Goal: Check status: Check status

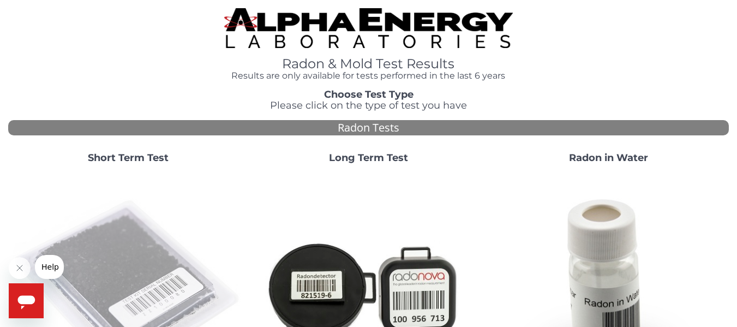
click at [132, 264] on img at bounding box center [128, 287] width 231 height 231
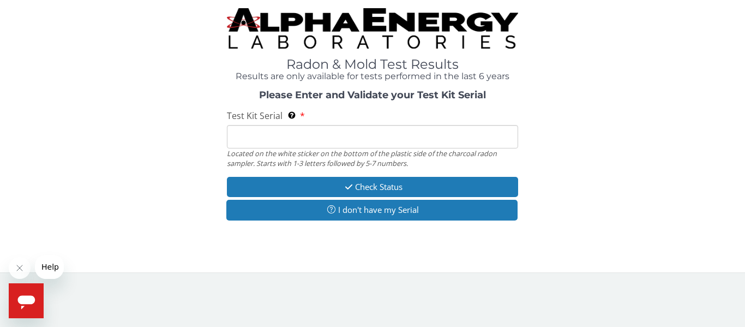
click at [253, 140] on input "Test Kit Serial Located on the white sticker on the bottom of the plastic side …" at bounding box center [372, 136] width 291 height 23
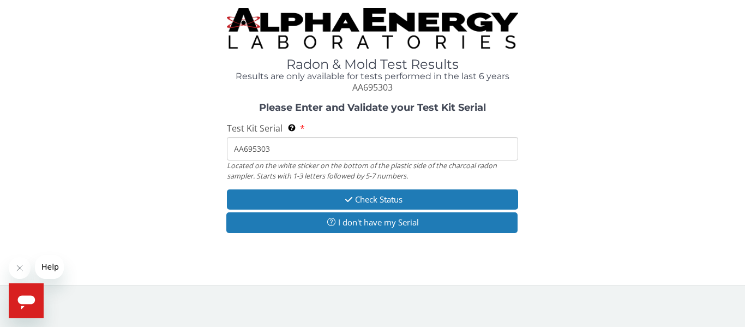
type input "AA695303"
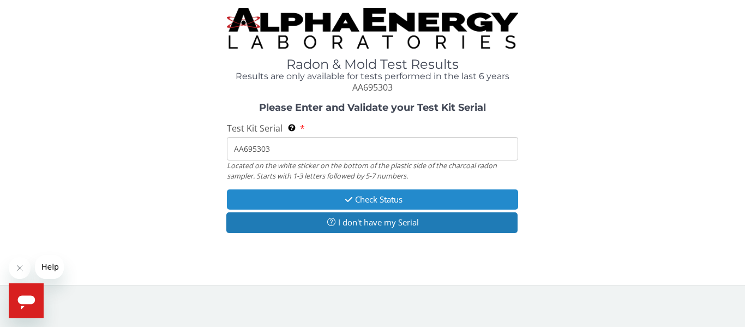
click at [378, 199] on button "Check Status" at bounding box center [372, 199] width 291 height 20
click at [390, 198] on button "Check Status" at bounding box center [372, 199] width 291 height 20
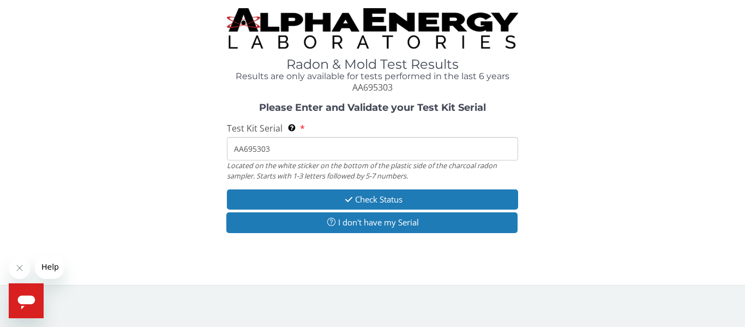
click at [371, 270] on div "Radon & Mold Test Results Results are only available for tests performed in the…" at bounding box center [372, 142] width 745 height 285
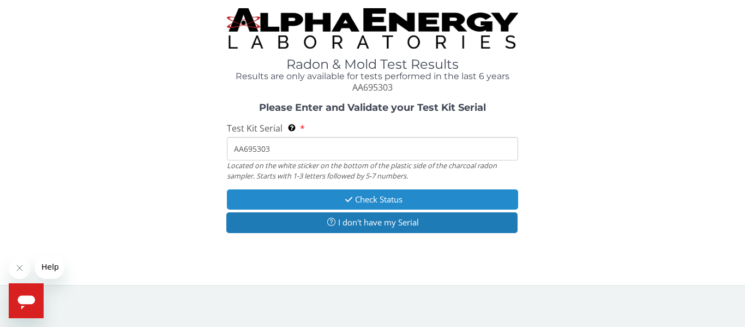
click at [378, 198] on button "Check Status" at bounding box center [372, 199] width 291 height 20
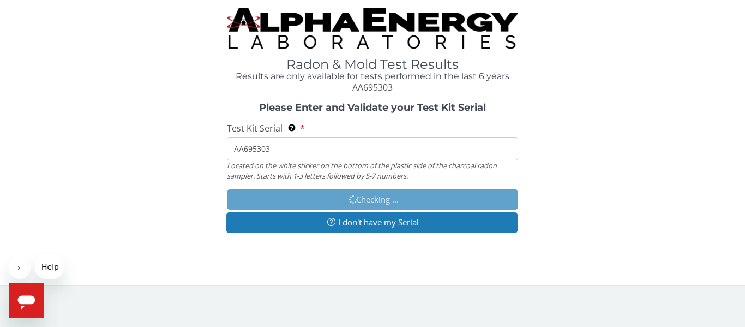
click at [282, 146] on input "AA695303" at bounding box center [372, 148] width 291 height 23
drag, startPoint x: 280, startPoint y: 154, endPoint x: 223, endPoint y: 152, distance: 56.8
click at [223, 152] on div "Please Enter and Validate your Test Kit Serial Test Kit Serial Located on the w…" at bounding box center [372, 169] width 729 height 133
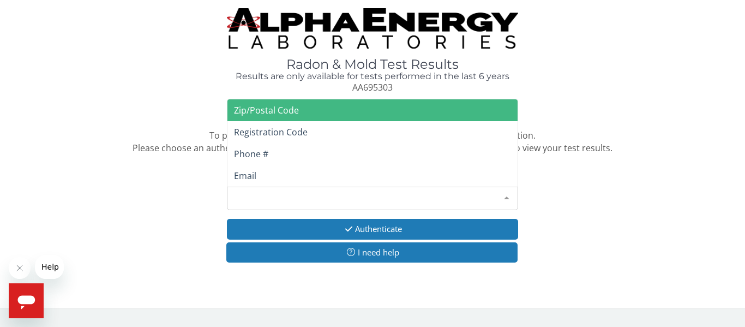
click at [262, 196] on div "Please make a selection" at bounding box center [372, 198] width 291 height 23
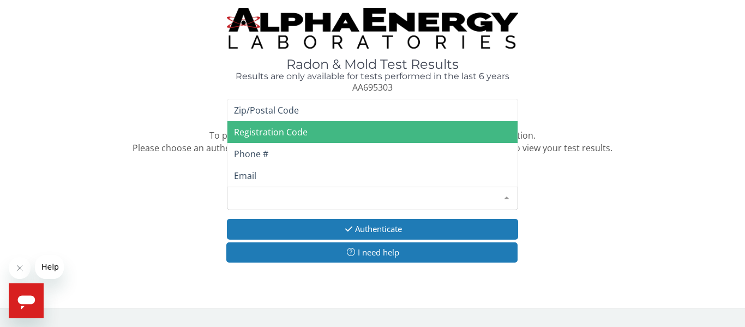
click at [290, 130] on span "Registration Code" at bounding box center [271, 132] width 74 height 12
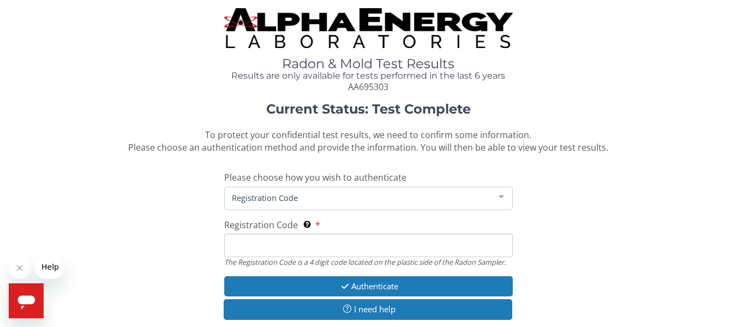
click at [249, 245] on input "Registration Code The Registration Code is a 4 digit code located on the plasti…" at bounding box center [368, 245] width 288 height 23
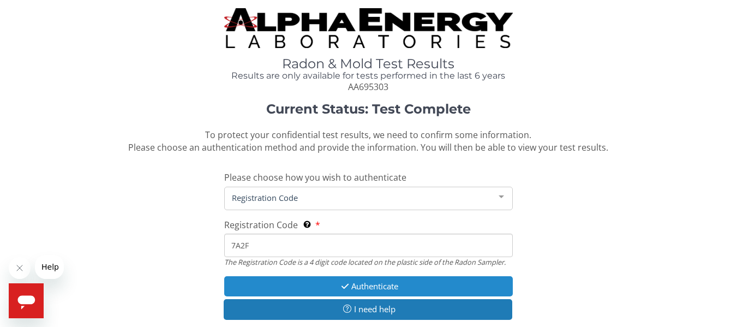
type input "7A2F"
click at [357, 286] on button "Authenticate" at bounding box center [368, 286] width 288 height 20
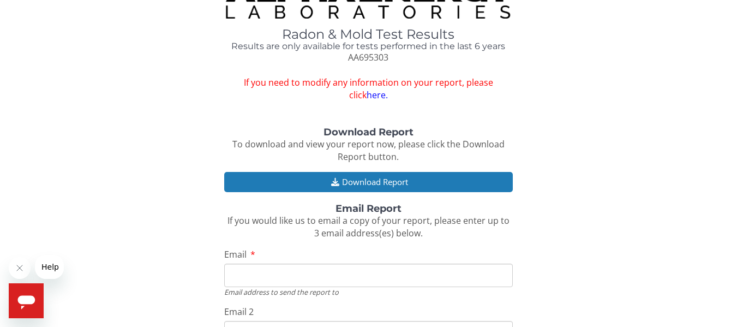
scroll to position [55, 0]
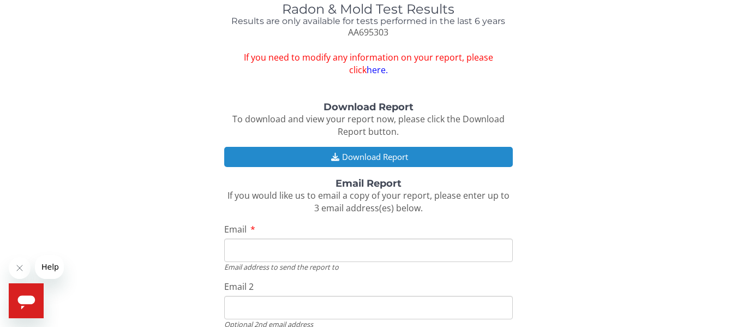
click at [388, 157] on button "Download Report" at bounding box center [368, 157] width 288 height 20
